Goal: Task Accomplishment & Management: Manage account settings

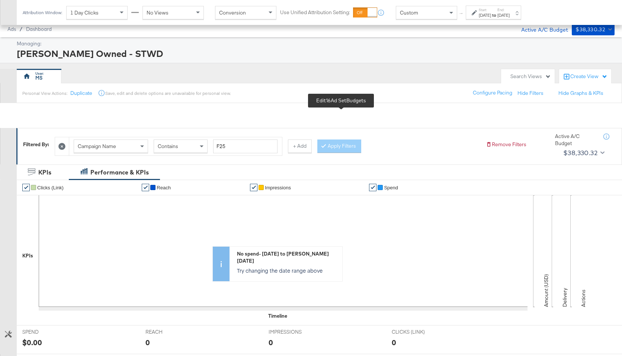
scroll to position [292, 0]
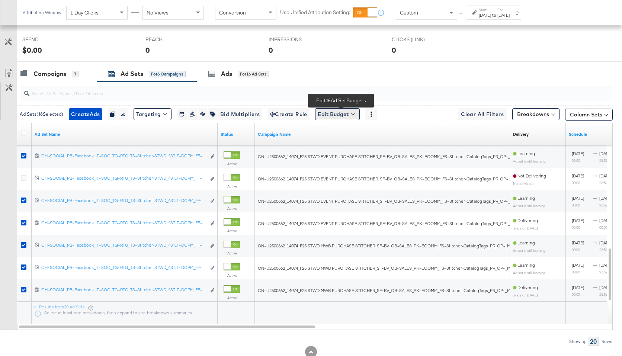
click at [348, 117] on button "Edit Budget" at bounding box center [337, 114] width 45 height 12
click at [346, 136] on span "Edit Ad Set Budget" at bounding box center [339, 134] width 42 height 10
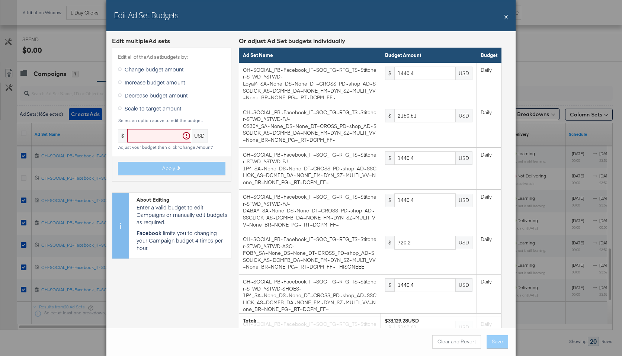
click at [506, 17] on button "X" at bounding box center [506, 16] width 4 height 15
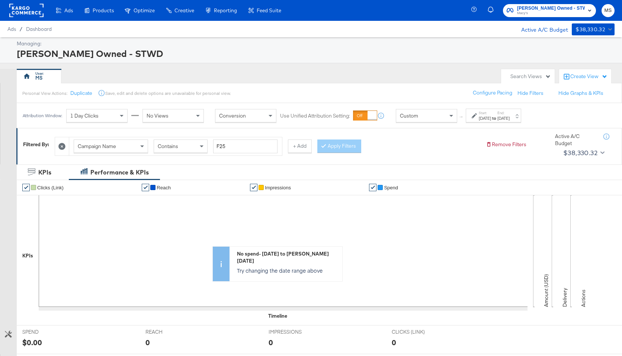
scroll to position [315, 0]
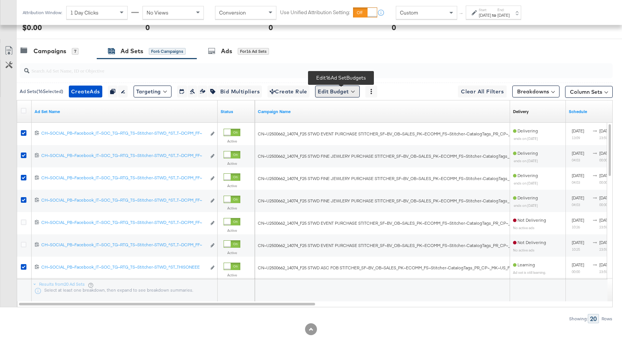
click at [350, 95] on button "Edit Budget" at bounding box center [337, 92] width 45 height 12
click at [356, 111] on span "Edit Ad Set Budget" at bounding box center [339, 111] width 42 height 10
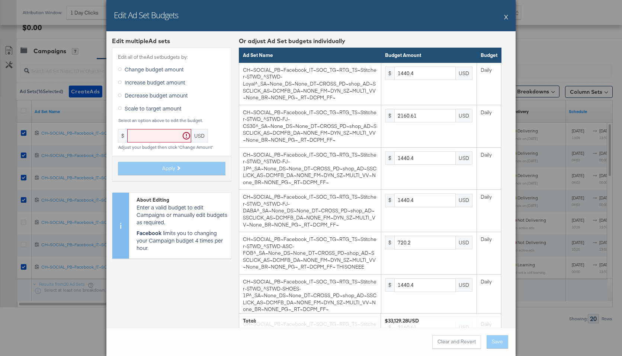
click at [142, 108] on span "Scale to target amount" at bounding box center [153, 107] width 57 height 7
click at [0, 0] on input "Scale to target amount" at bounding box center [0, 0] width 0 height 0
click at [146, 133] on input "text" at bounding box center [159, 136] width 64 height 14
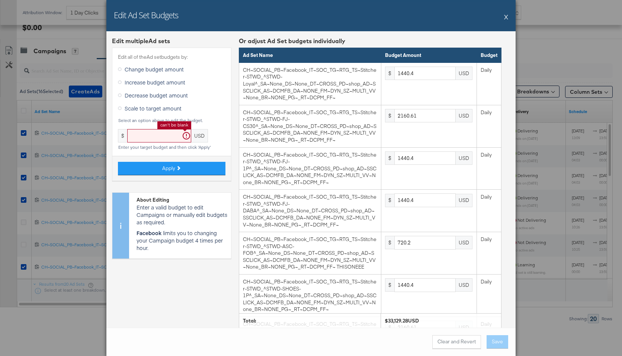
paste input "15058.78"
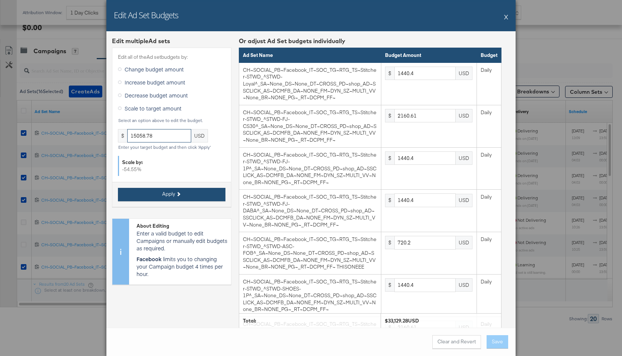
type input "15058.78"
click at [178, 195] on icon at bounding box center [178, 194] width 4 height 4
type input "654.72"
type input "982.09"
type input "654.72"
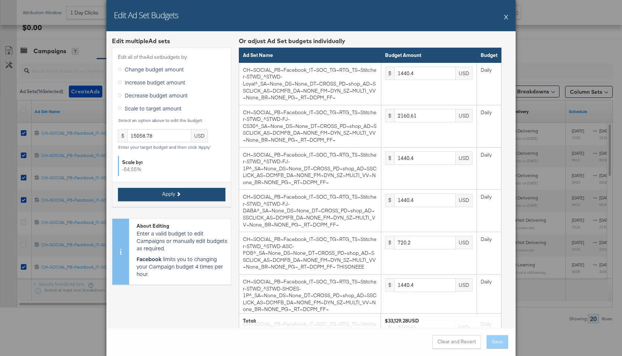
type input "654.72"
type input "327.36"
type input "654.72"
type input "982.09"
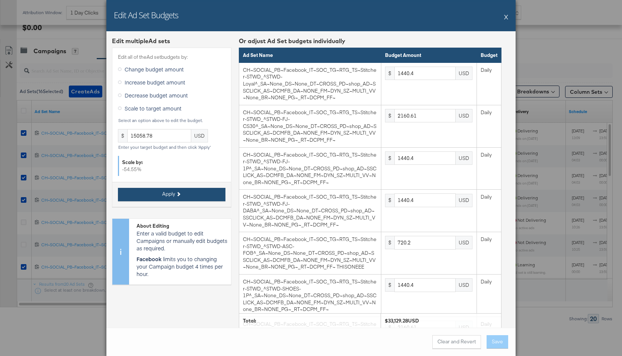
type input "654.72"
type input "982.09"
type input "327.36"
type input "1636.82"
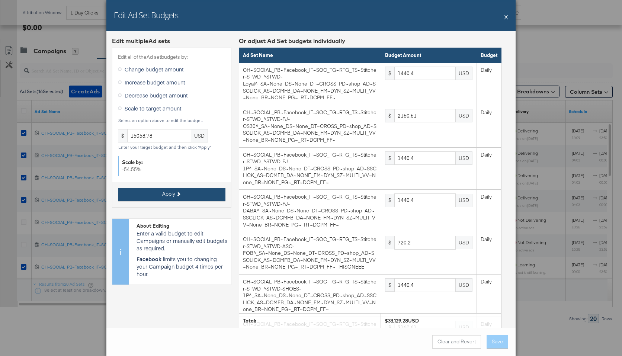
type input "1636.82"
type input "1309.46"
type input "1964.18"
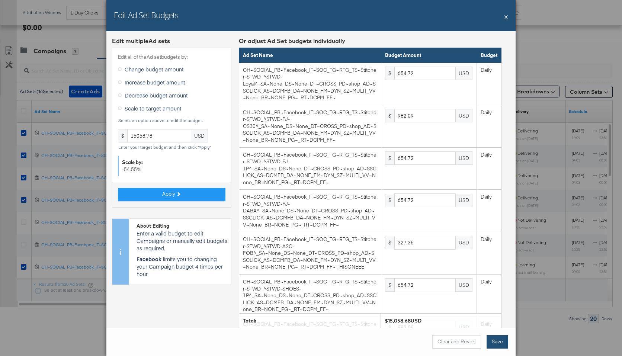
click at [501, 343] on button "Save" at bounding box center [497, 341] width 22 height 13
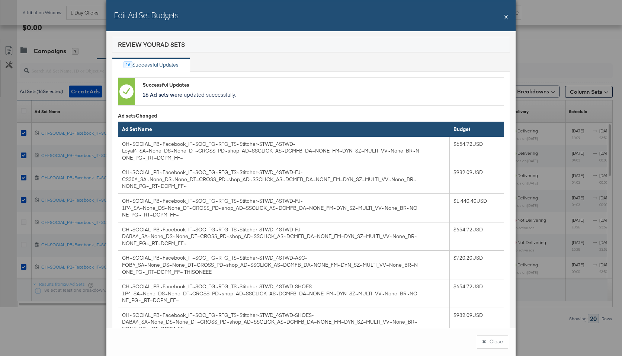
click at [506, 19] on button "X" at bounding box center [506, 16] width 4 height 15
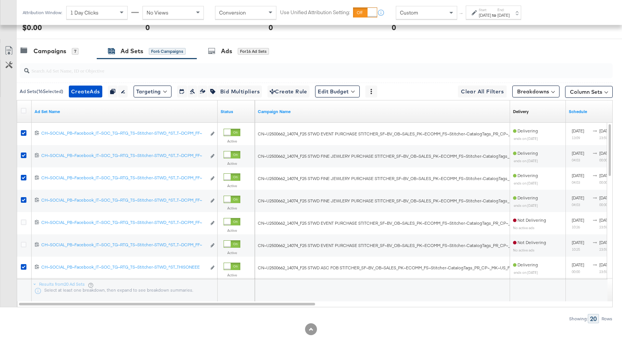
scroll to position [0, 0]
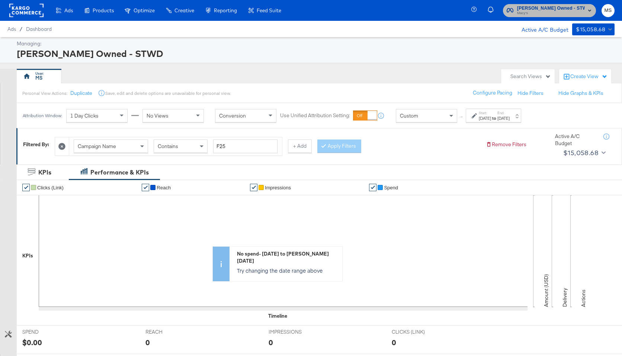
click at [572, 7] on span "[PERSON_NAME] Owned - STWD" at bounding box center [551, 8] width 68 height 8
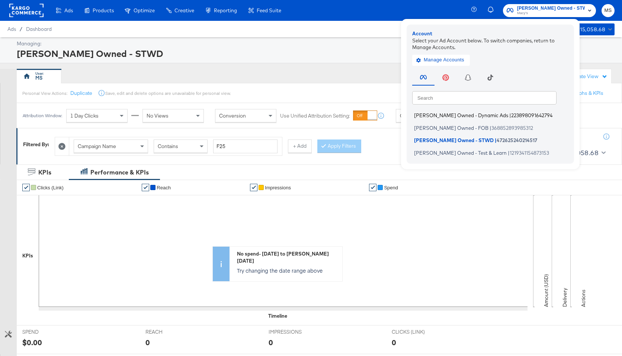
click at [526, 114] on span "223898091642794" at bounding box center [531, 115] width 41 height 6
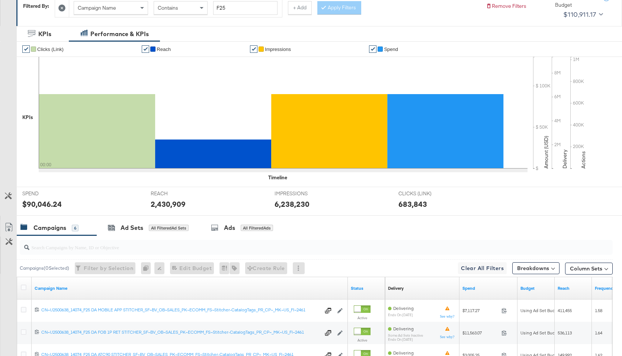
scroll to position [292, 0]
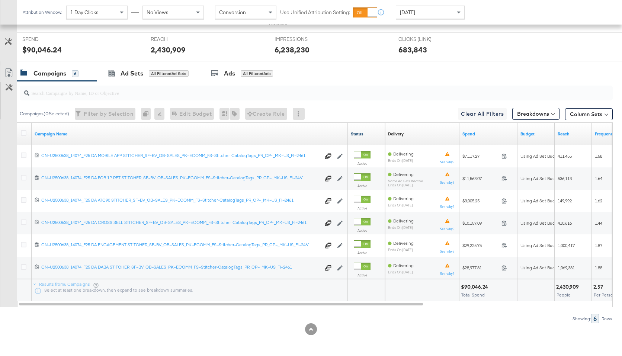
click at [355, 136] on link "Status" at bounding box center [366, 134] width 31 height 6
click at [355, 136] on link "Status ↑" at bounding box center [366, 134] width 31 height 6
click at [356, 134] on link "Status ↓" at bounding box center [366, 134] width 31 height 6
click at [356, 134] on link "Status ↑" at bounding box center [366, 134] width 31 height 6
click at [25, 136] on div at bounding box center [25, 133] width 8 height 7
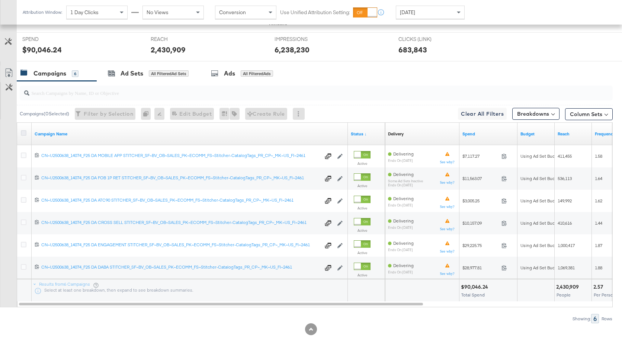
click at [23, 132] on icon at bounding box center [24, 133] width 6 height 6
click at [0, 0] on input "checkbox" at bounding box center [0, 0] width 0 height 0
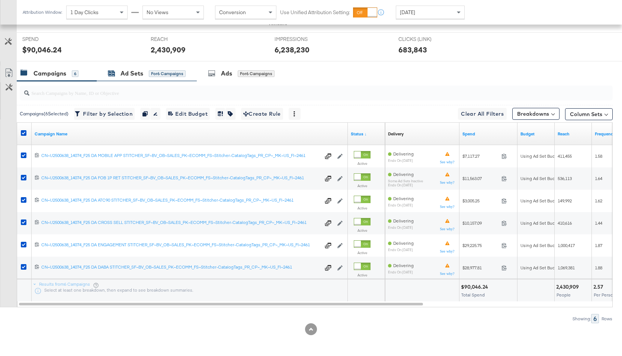
click at [132, 70] on div "Ad Sets" at bounding box center [131, 73] width 23 height 9
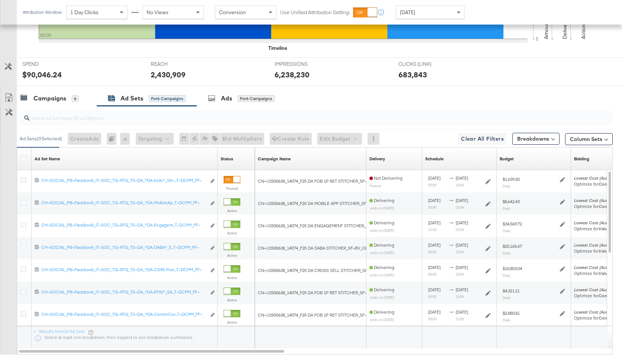
scroll to position [266, 0]
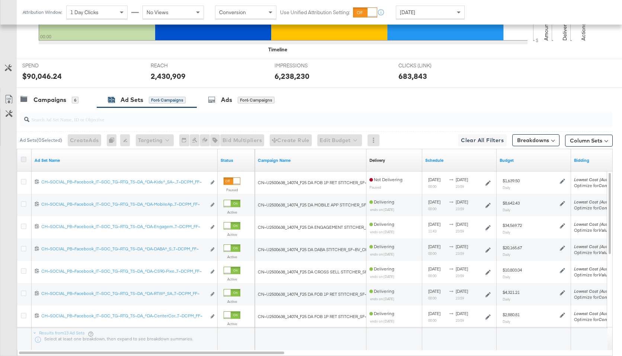
click at [25, 159] on icon at bounding box center [24, 160] width 6 height 6
click at [0, 0] on input "checkbox" at bounding box center [0, 0] width 0 height 0
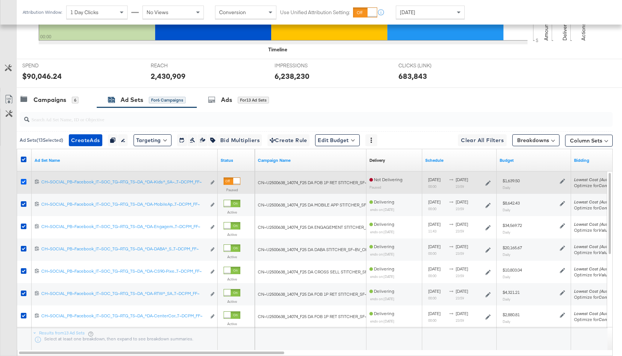
click at [24, 180] on icon at bounding box center [24, 182] width 6 height 6
click at [0, 0] on input "checkbox" at bounding box center [0, 0] width 0 height 0
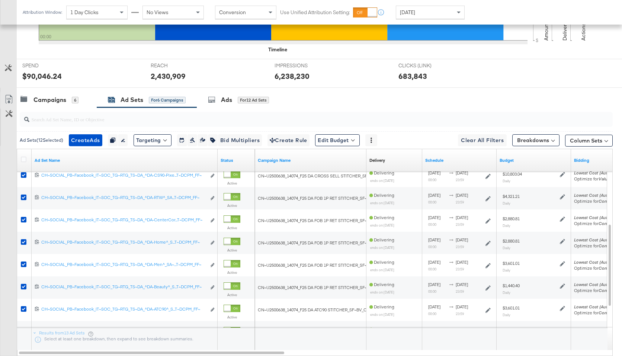
scroll to position [315, 0]
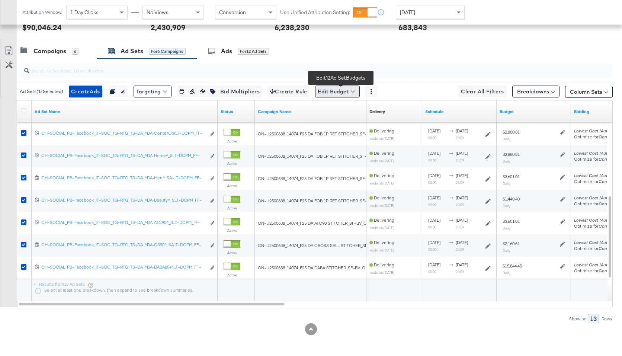
click at [349, 95] on button "Edit Budget" at bounding box center [337, 92] width 45 height 12
click at [354, 109] on span "Edit Ad Set Budget" at bounding box center [339, 111] width 42 height 10
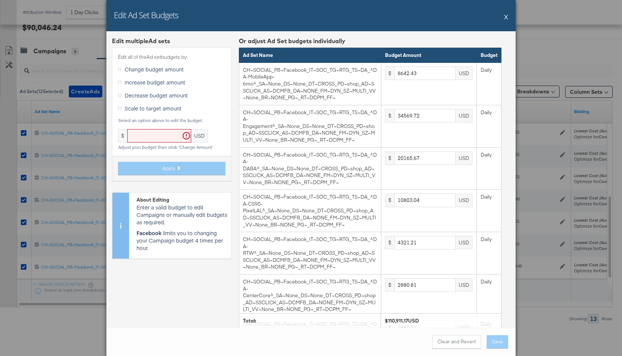
click at [151, 110] on span "Scale to target amount" at bounding box center [153, 107] width 57 height 7
click at [0, 0] on input "Scale to target amount" at bounding box center [0, 0] width 0 height 0
click at [157, 139] on input "text" at bounding box center [159, 136] width 64 height 14
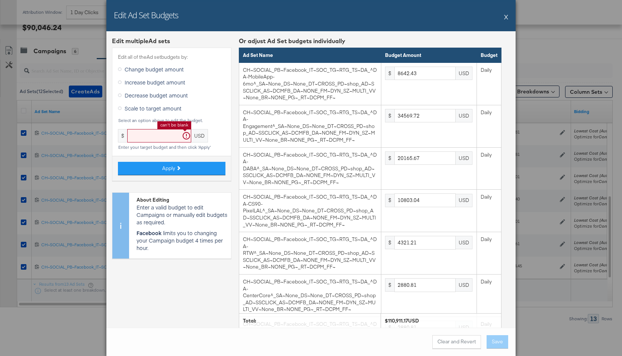
paste input "50414.17"
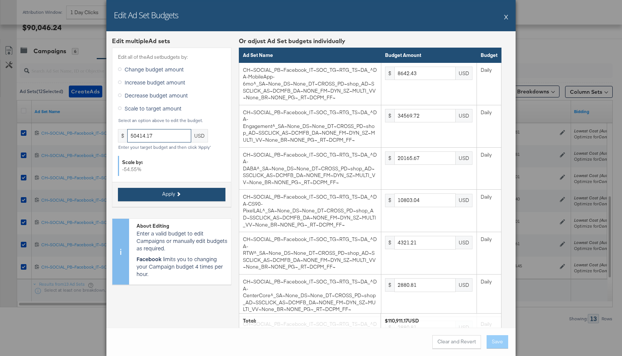
type input "50414.17"
click at [180, 194] on button "Apply" at bounding box center [171, 194] width 107 height 13
type input "3928.37"
type input "15713.5"
type input "9166.21"
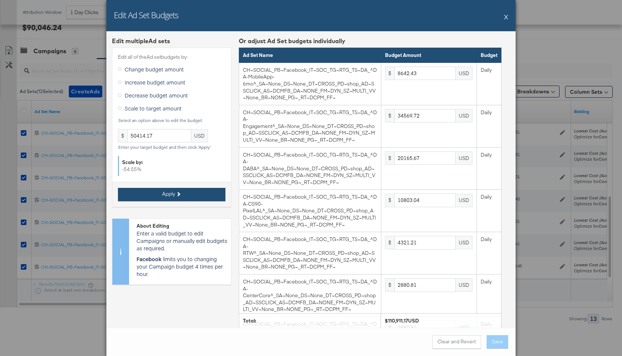
type input "4910.47"
type input "1964.18"
type input "1309.45"
type input "1636.82"
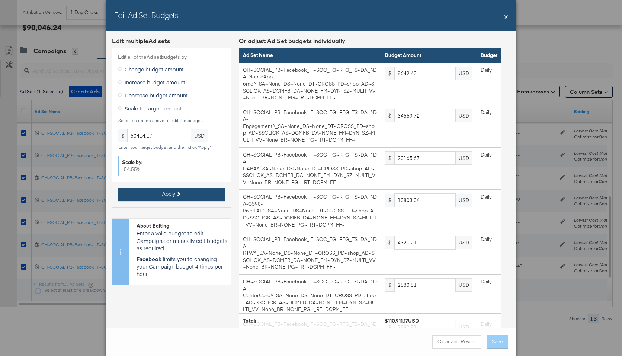
type input "654.72"
type input "1636.82"
type input "982.09"
type input "7202.02"
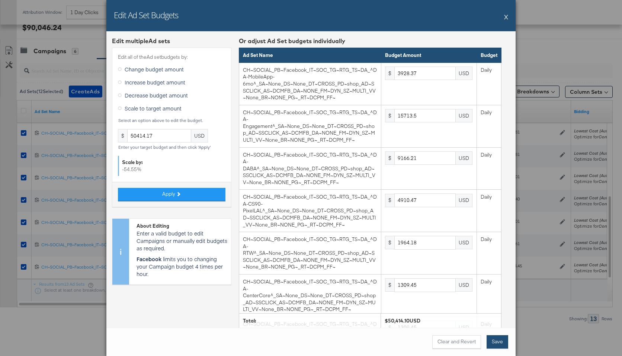
click at [501, 340] on button "Save" at bounding box center [497, 341] width 22 height 13
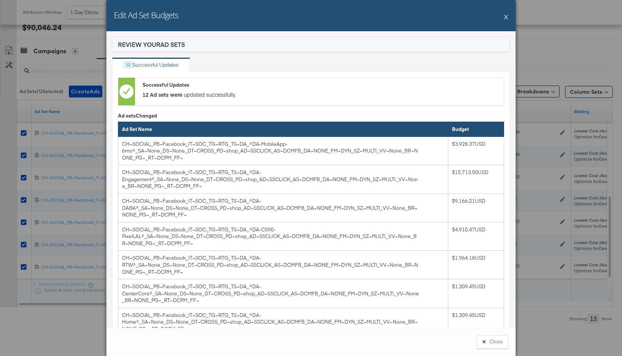
click at [505, 16] on button "X" at bounding box center [506, 16] width 4 height 15
